Goal: Task Accomplishment & Management: Use online tool/utility

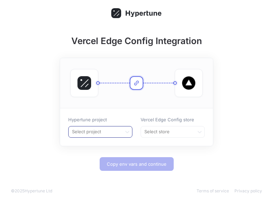
click at [100, 135] on div at bounding box center [95, 132] width 48 height 8
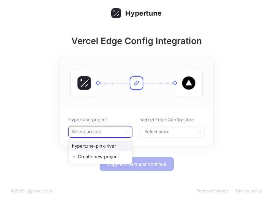
click at [110, 134] on div at bounding box center [95, 132] width 48 height 8
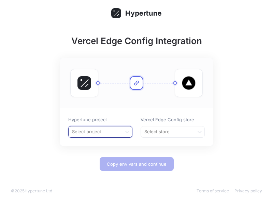
click at [110, 134] on div at bounding box center [95, 132] width 48 height 8
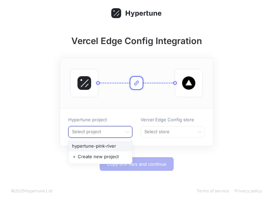
click at [89, 147] on div "hypertune-pink-river" at bounding box center [101, 146] width 64 height 11
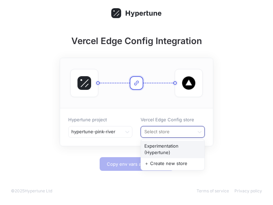
click at [147, 133] on div at bounding box center [168, 132] width 48 height 8
click at [169, 149] on div "Experimentation (Hypertune)" at bounding box center [173, 149] width 64 height 17
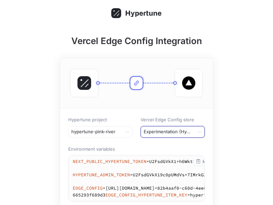
scroll to position [72, 0]
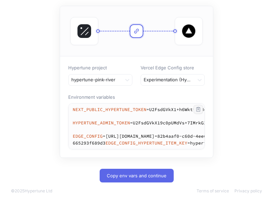
click at [196, 107] on icon "button" at bounding box center [198, 109] width 5 height 5
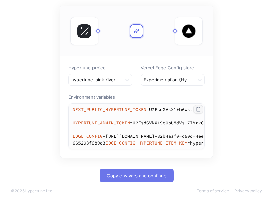
click at [118, 177] on span "Copy env vars and continue" at bounding box center [137, 176] width 60 height 4
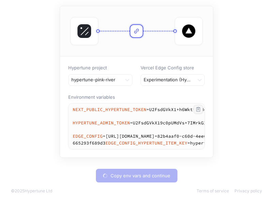
type textarea "NEXT_PUBLIC_HYPERTUNE_TOKEN=U2FsdGVkX1+h6Wktib6M49mGeyEhe/Ingey49phM1nc= HYPERT…"
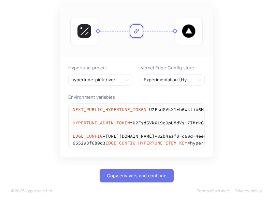
click at [124, 174] on span "Copy env vars and continue" at bounding box center [137, 176] width 60 height 4
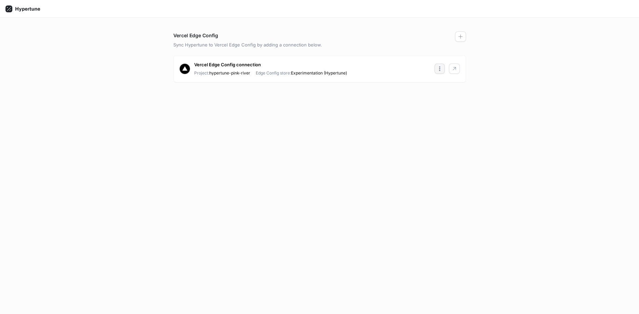
click at [441, 71] on icon "button" at bounding box center [439, 68] width 5 height 5
click at [517, 83] on div "Vercel Edge Config Sync Hypertune to Vercel Edge Config by adding a connection …" at bounding box center [319, 166] width 639 height 296
click at [440, 70] on icon "button" at bounding box center [439, 68] width 5 height 5
click at [454, 95] on p "Copy env vars" at bounding box center [461, 94] width 31 height 7
click at [461, 38] on icon "button" at bounding box center [459, 36] width 5 height 5
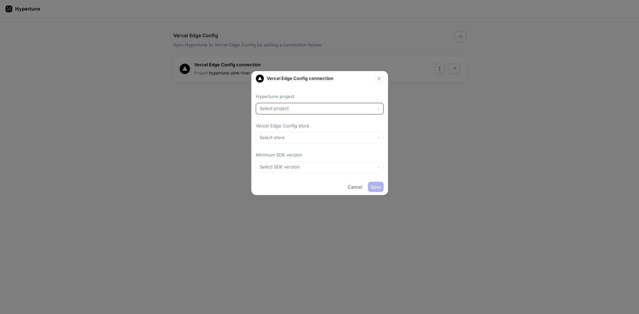
click at [292, 108] on div at bounding box center [314, 109] width 111 height 8
click at [287, 134] on div "＋ Create new project" at bounding box center [319, 133] width 127 height 11
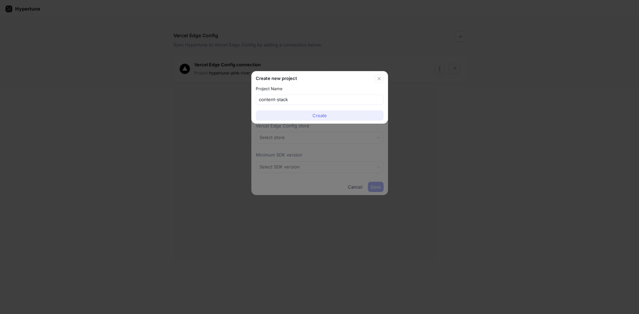
type input "content-stack"
click at [341, 116] on button "Create" at bounding box center [320, 115] width 128 height 10
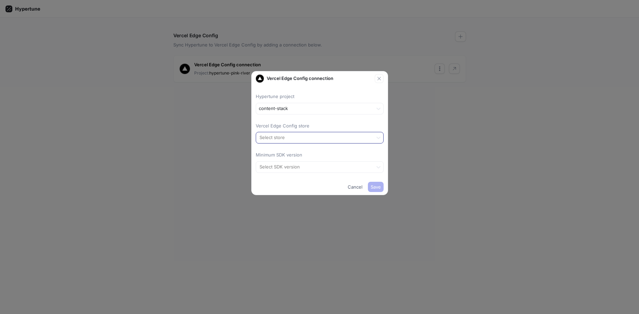
click at [282, 138] on div at bounding box center [314, 138] width 111 height 8
click at [290, 165] on div "＋ Create new store" at bounding box center [319, 162] width 127 height 11
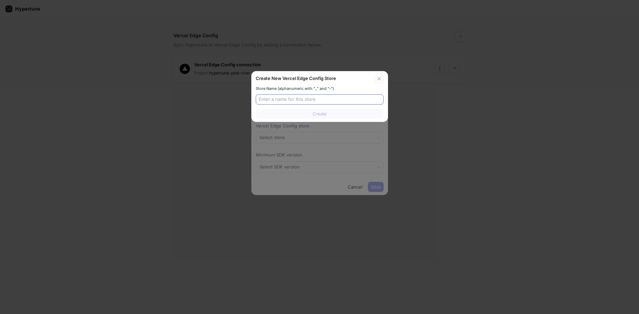
click at [316, 104] on div at bounding box center [320, 99] width 128 height 10
click at [308, 100] on input "text" at bounding box center [320, 99] width 122 height 7
paste input "text"
click at [287, 99] on input "content" at bounding box center [320, 99] width 122 height 7
paste input "text"
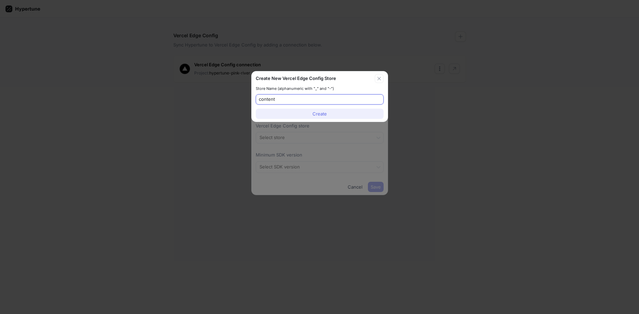
type input "content"
click at [380, 78] on icon "button" at bounding box center [378, 78] width 5 height 5
click at [376, 79] on icon "button" at bounding box center [378, 78] width 5 height 5
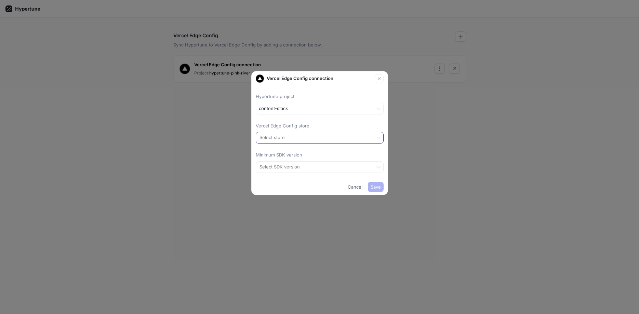
click at [283, 138] on div at bounding box center [314, 138] width 111 height 8
click at [304, 136] on div at bounding box center [314, 138] width 111 height 8
click at [335, 82] on div "Vercel Edge Config connection" at bounding box center [315, 78] width 119 height 8
click at [295, 77] on p "Vercel Edge Config connection" at bounding box center [299, 78] width 67 height 7
click at [295, 141] on div at bounding box center [314, 138] width 111 height 8
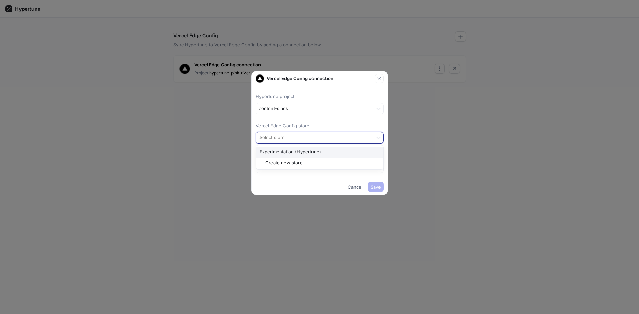
click at [292, 154] on div "Experimentation (Hypertune)" at bounding box center [319, 152] width 127 height 11
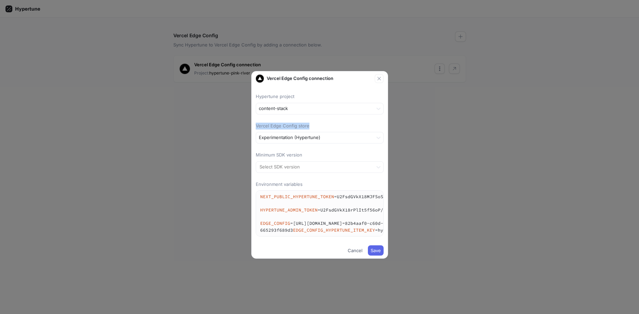
drag, startPoint x: 317, startPoint y: 124, endPoint x: 249, endPoint y: 127, distance: 68.1
click at [249, 127] on div "Vercel Edge Config connection Hypertune project content-stack Vercel Edge Confi…" at bounding box center [319, 157] width 639 height 314
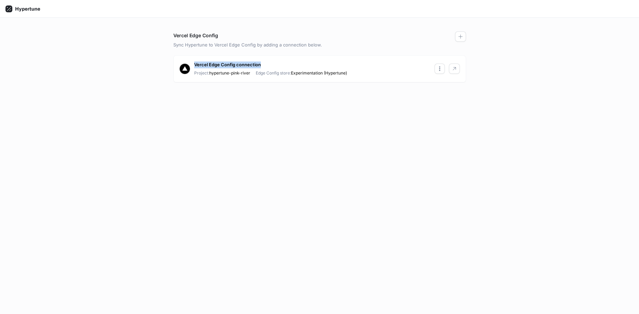
drag, startPoint x: 262, startPoint y: 65, endPoint x: 194, endPoint y: 64, distance: 68.3
click at [194, 64] on div "Vercel Edge Config connection" at bounding box center [312, 64] width 236 height 7
copy p "Vercel Edge Config connection"
click at [266, 76] on div "Vercel Edge Config connection Project: hypertune-pink-river Edge Config store: …" at bounding box center [320, 69] width 292 height 27
drag, startPoint x: 456, startPoint y: 118, endPoint x: 454, endPoint y: 94, distance: 24.0
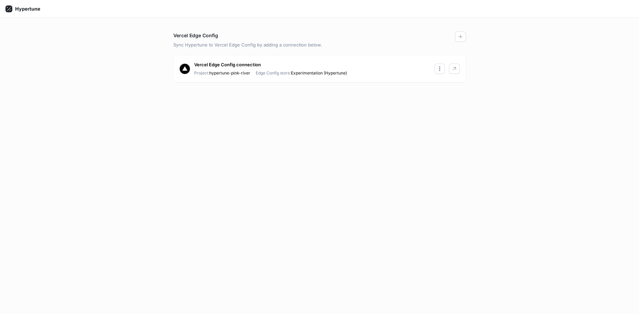
click at [457, 118] on div "Vercel Edge Config Sync Hypertune to Vercel Edge Config by adding a connection …" at bounding box center [319, 172] width 298 height 283
click at [441, 69] on icon "button" at bounding box center [439, 68] width 5 height 5
drag, startPoint x: 494, startPoint y: 74, endPoint x: 458, endPoint y: 73, distance: 35.9
click at [494, 74] on div "Vercel Edge Config Sync Hypertune to Vercel Edge Config by adding a connection …" at bounding box center [319, 166] width 639 height 296
click at [453, 67] on icon "button" at bounding box center [453, 68] width 5 height 5
